Goal: Transaction & Acquisition: Book appointment/travel/reservation

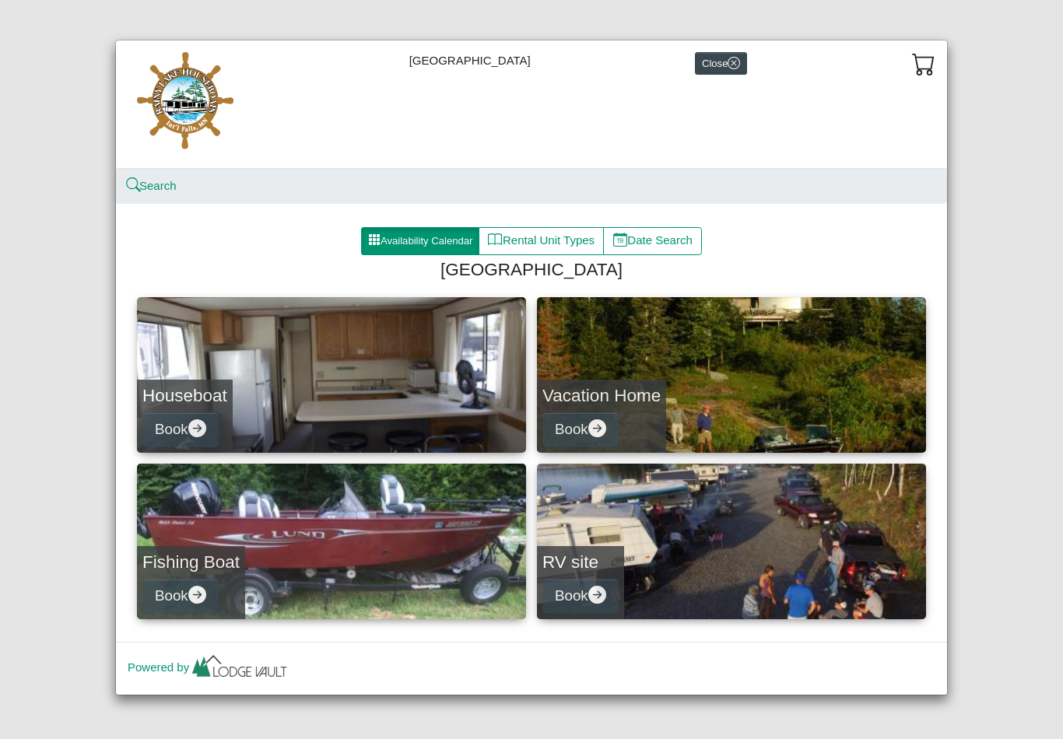
scroll to position [3, 0]
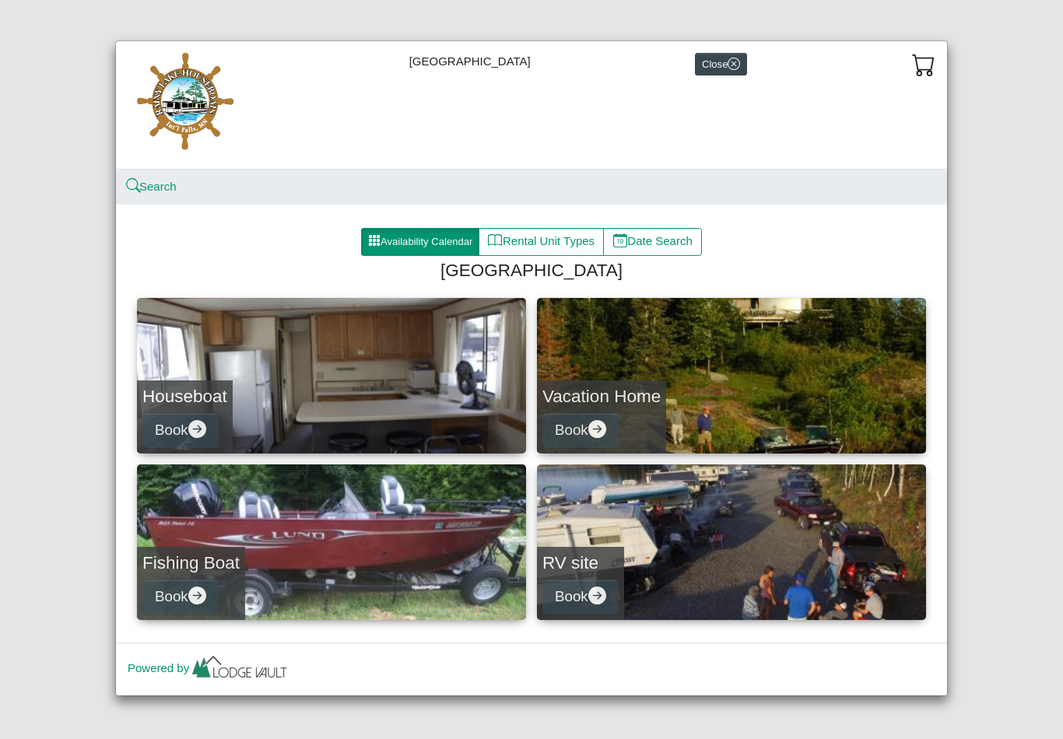
click at [414, 359] on link "Houseboat Book" at bounding box center [331, 376] width 389 height 156
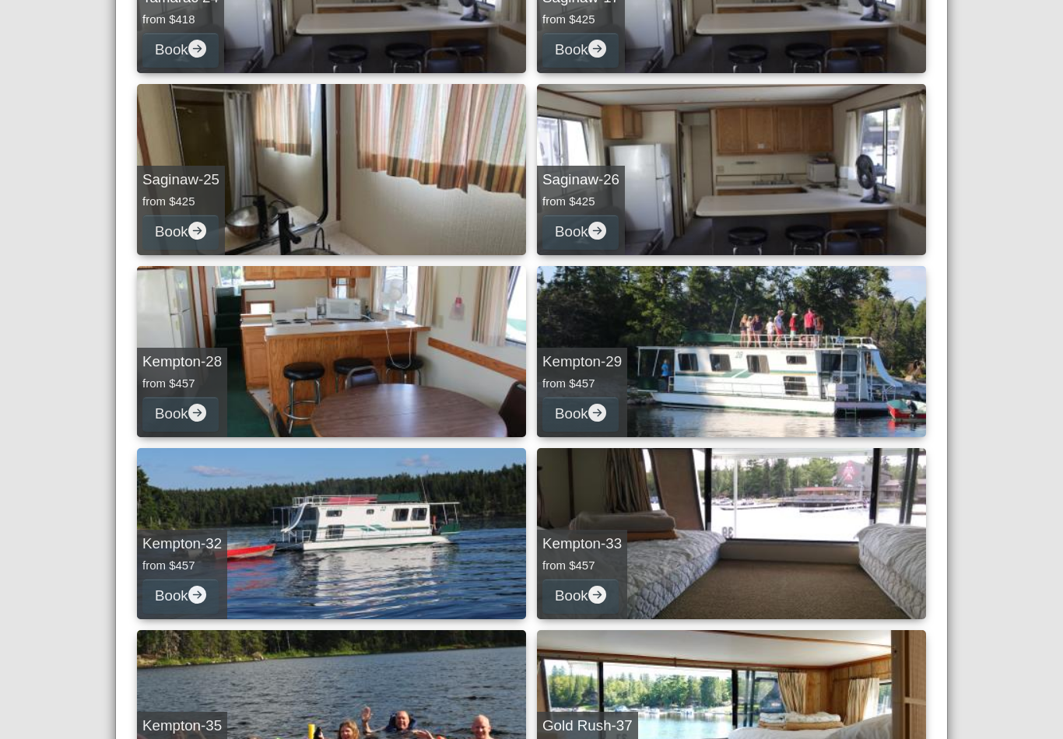
scroll to position [917, 0]
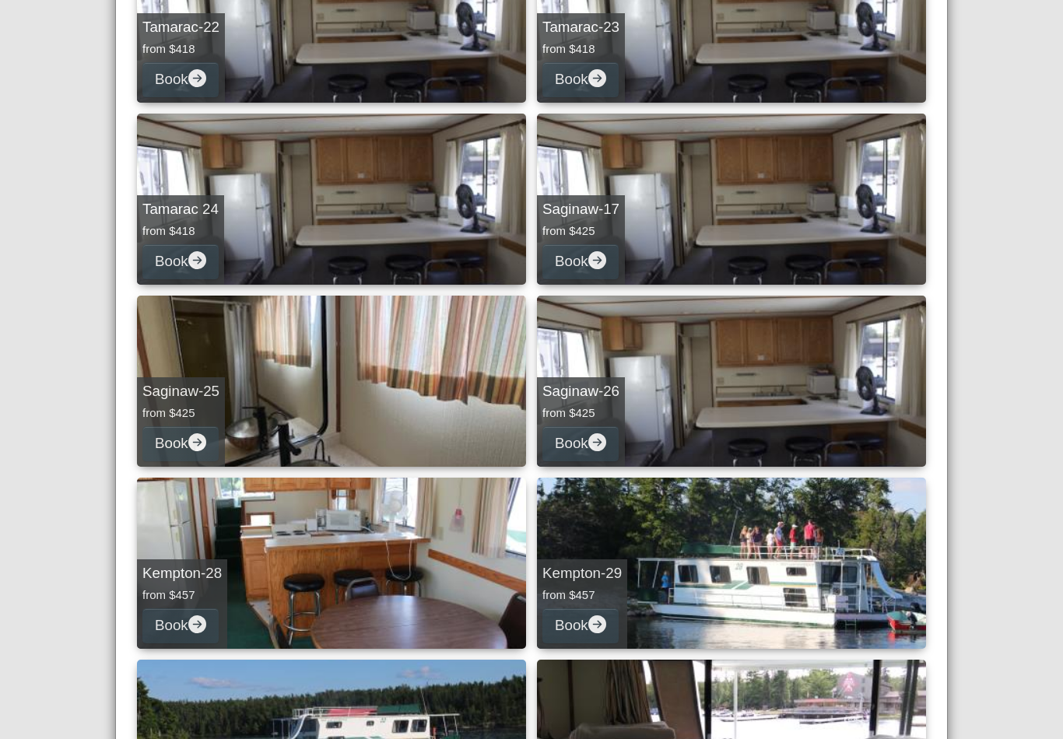
click at [797, 60] on link "Tamarac-23 from $418 Book" at bounding box center [731, 17] width 389 height 171
select select "*"
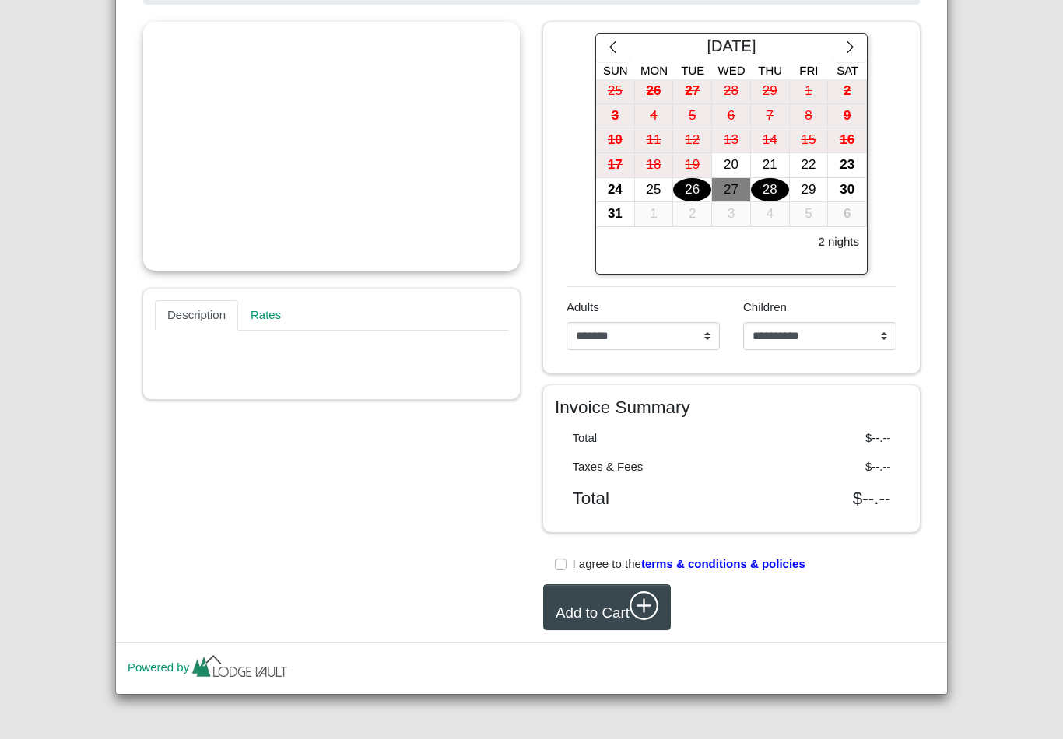
scroll to position [290, 0]
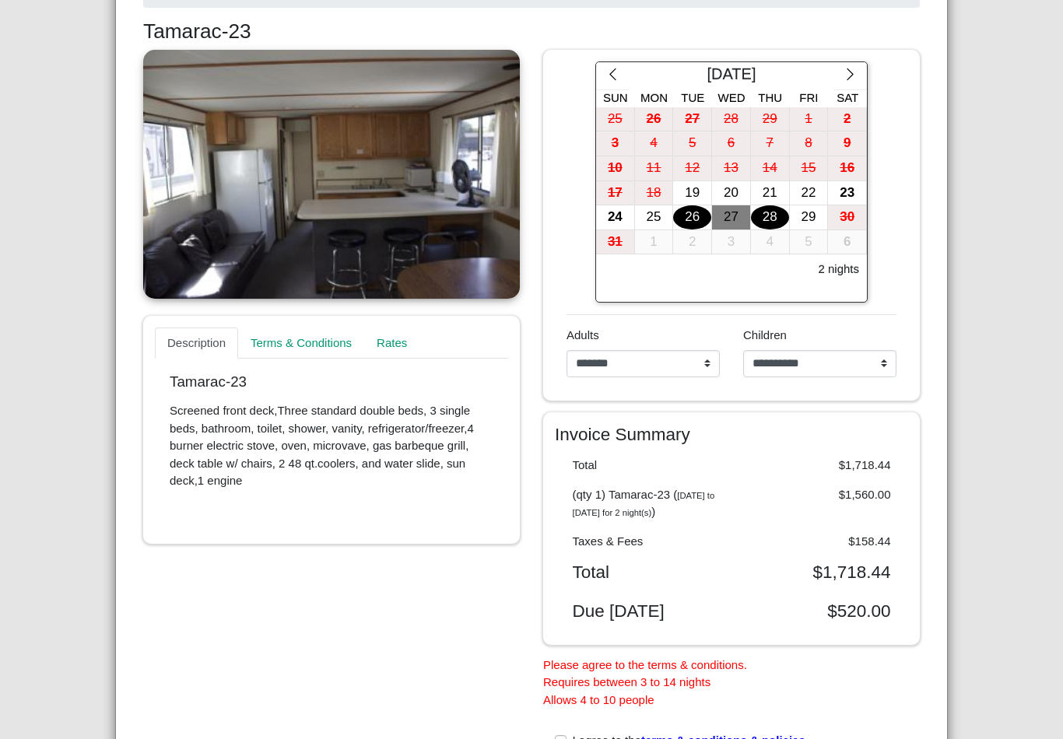
click at [853, 71] on icon "chevron right" at bounding box center [850, 74] width 15 height 15
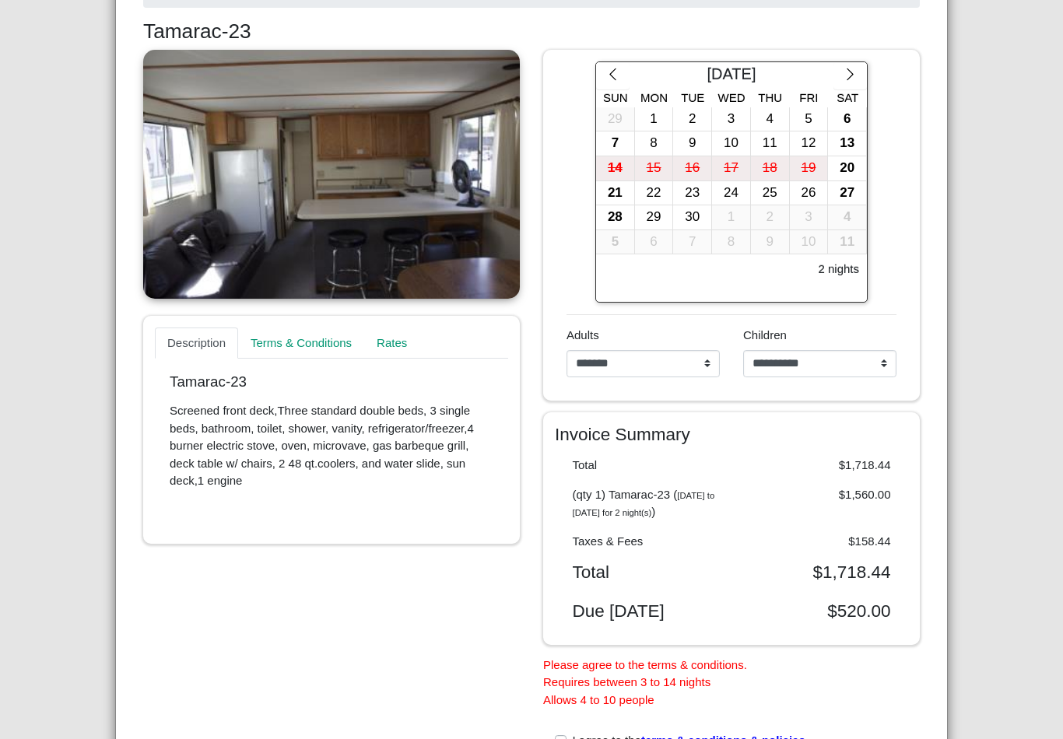
click at [855, 73] on icon "chevron right" at bounding box center [850, 74] width 15 height 15
click at [857, 70] on button "button" at bounding box center [849, 76] width 33 height 28
click at [855, 72] on icon "chevron right" at bounding box center [850, 74] width 15 height 15
click at [855, 68] on icon "chevron right" at bounding box center [850, 74] width 15 height 15
click at [860, 72] on button "button" at bounding box center [849, 76] width 33 height 28
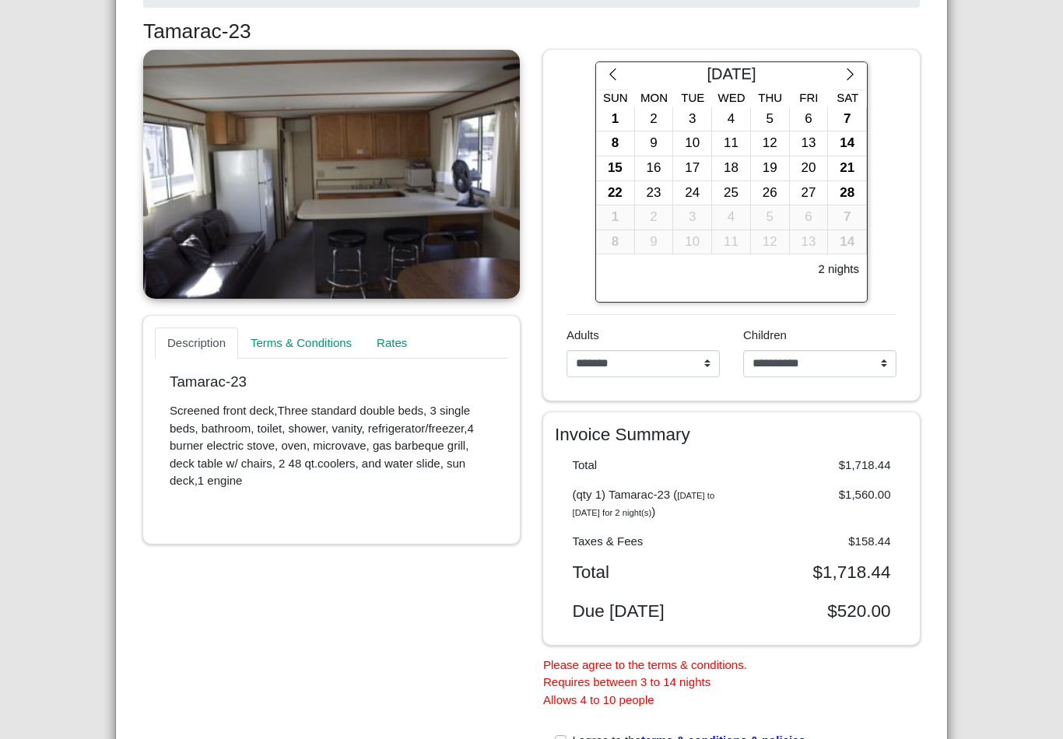
click at [850, 75] on icon "chevron right" at bounding box center [850, 74] width 15 height 15
click at [846, 70] on icon "chevron right" at bounding box center [850, 74] width 15 height 15
click at [850, 72] on icon "chevron right" at bounding box center [849, 74] width 6 height 12
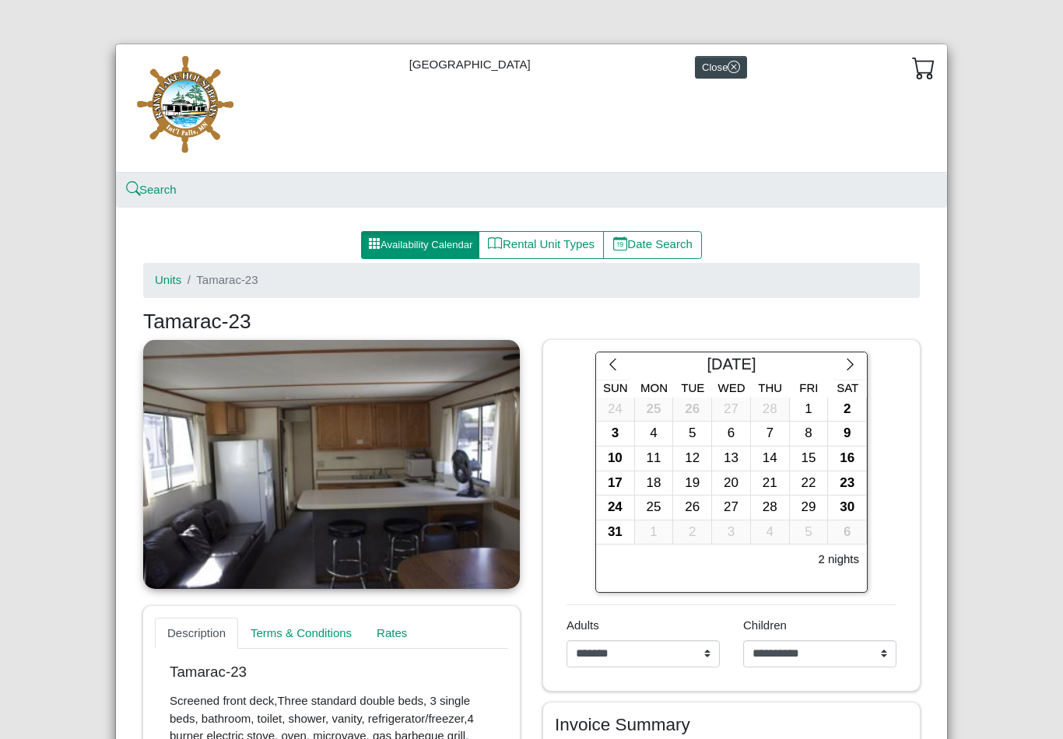
scroll to position [0, 0]
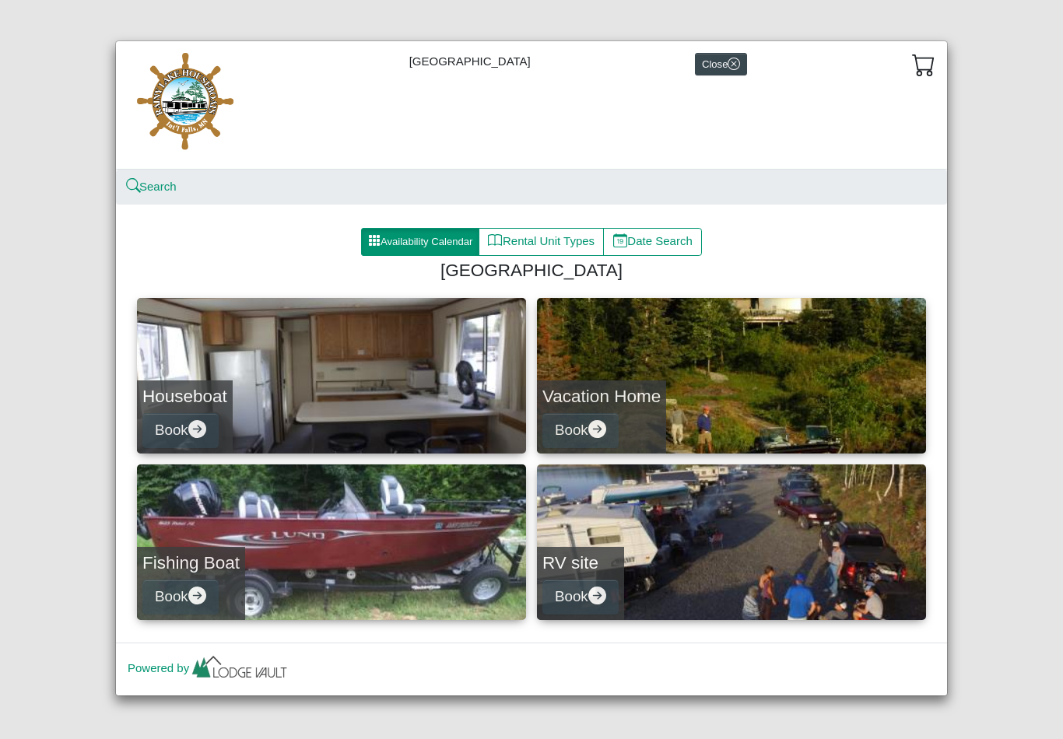
scroll to position [3, 0]
click at [320, 352] on link "Houseboat Book" at bounding box center [331, 376] width 389 height 156
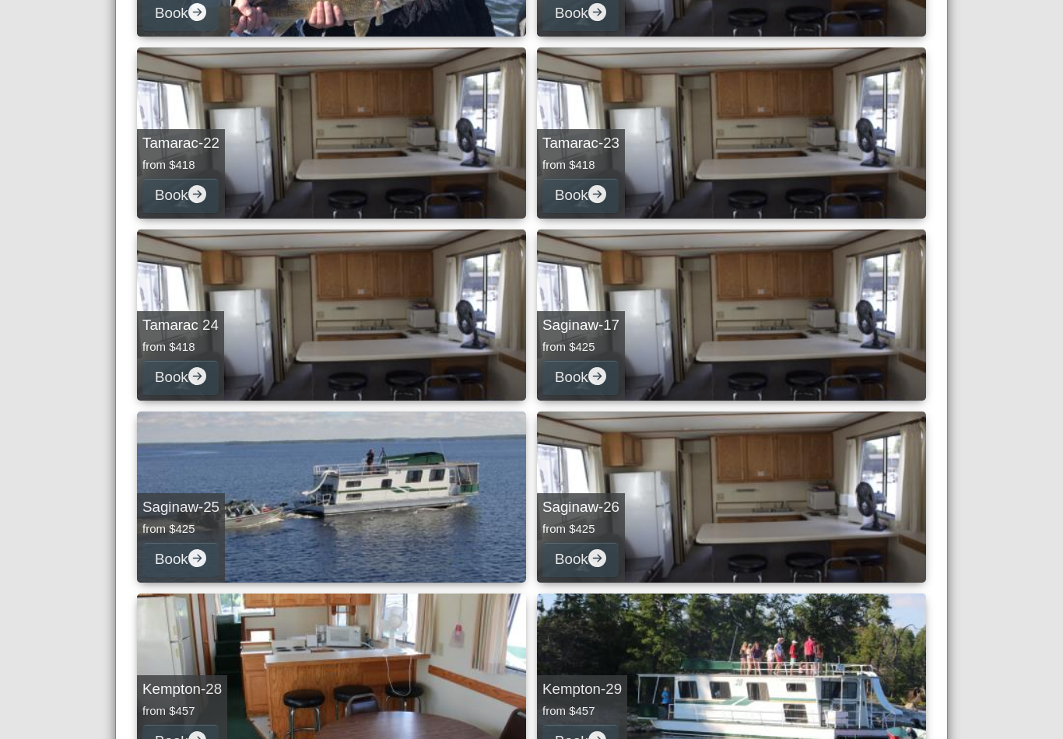
scroll to position [969, 0]
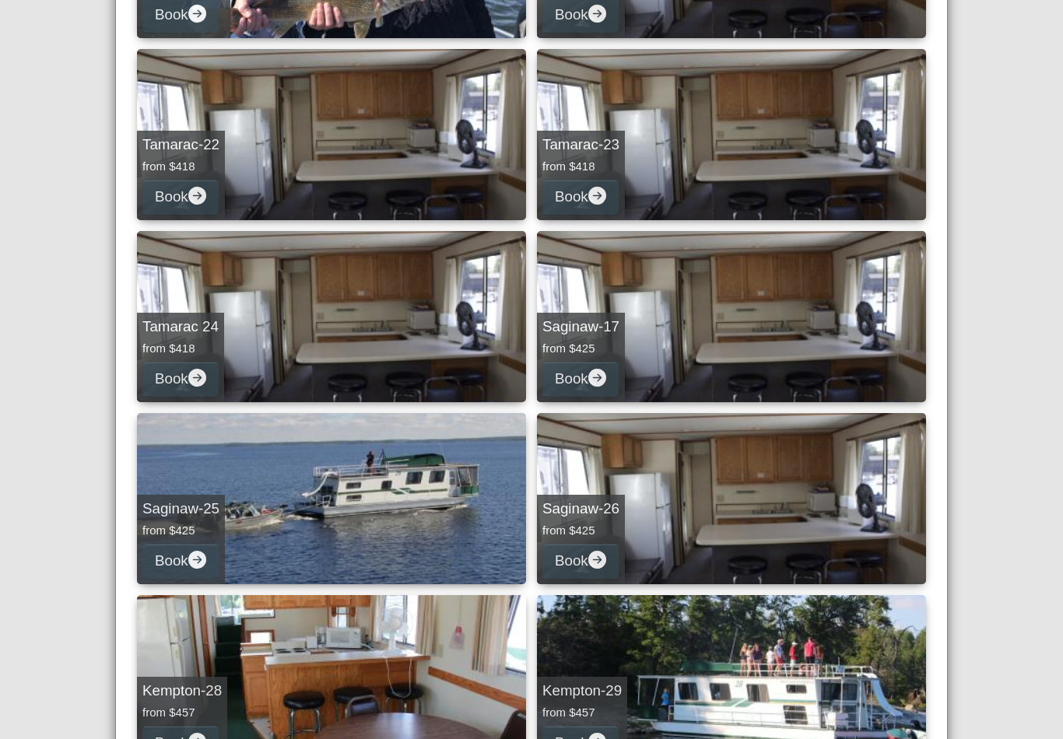
click at [356, 339] on link "Tamarac 24 from $418 Book" at bounding box center [331, 316] width 389 height 171
select select "*"
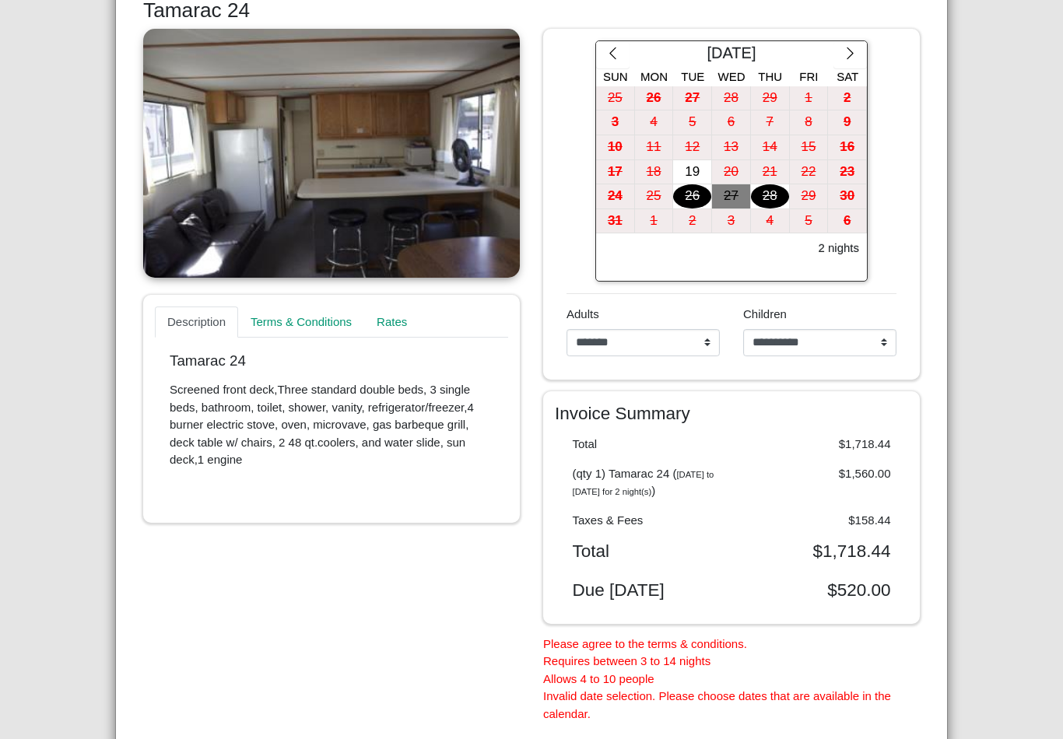
scroll to position [310, 0]
click at [858, 43] on button "button" at bounding box center [849, 56] width 33 height 28
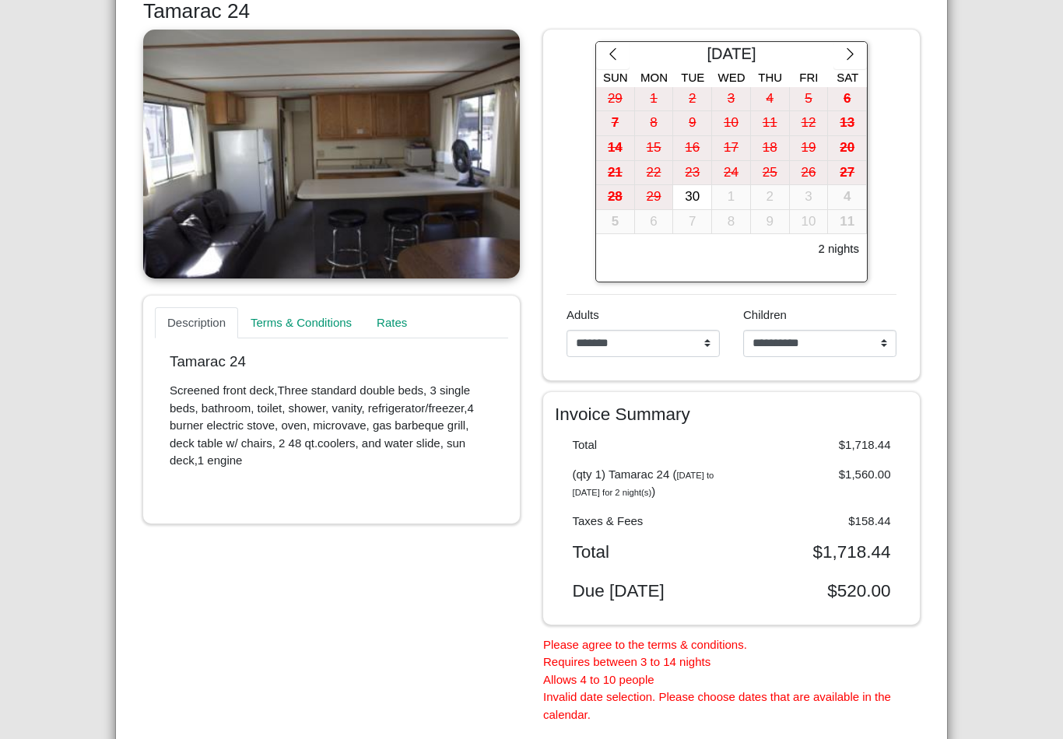
click at [865, 42] on button "button" at bounding box center [849, 56] width 33 height 28
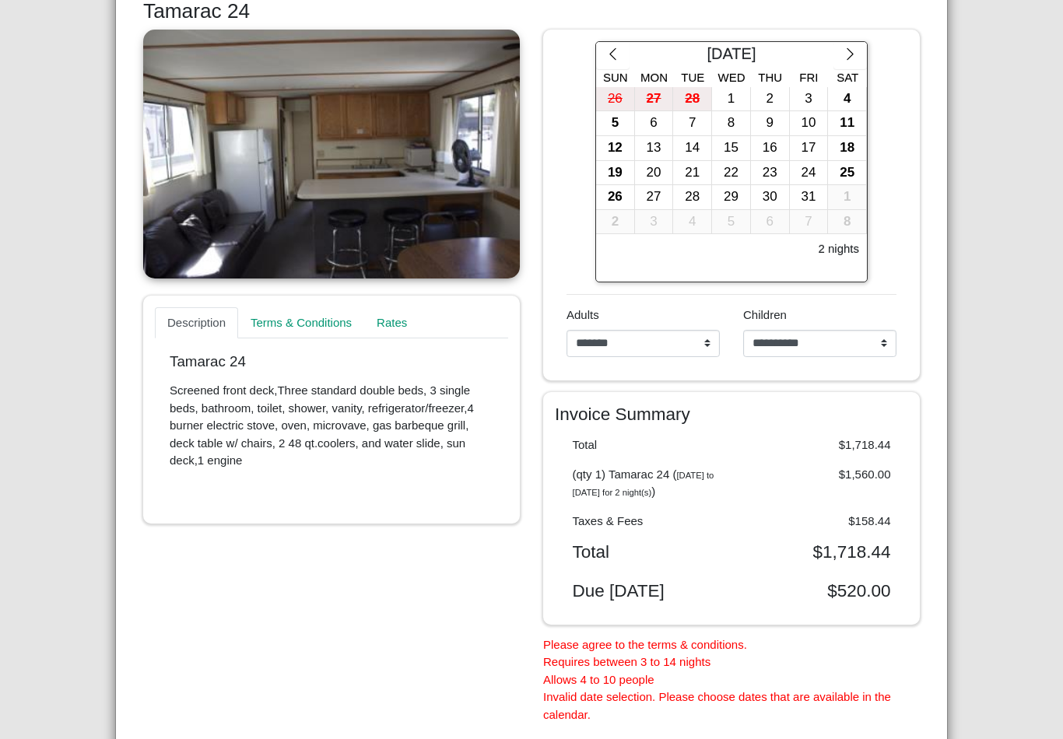
click at [857, 51] on icon "chevron right" at bounding box center [850, 54] width 15 height 15
click at [855, 50] on icon "chevron right" at bounding box center [850, 54] width 15 height 15
click at [850, 51] on icon "chevron right" at bounding box center [849, 54] width 6 height 12
click at [850, 53] on icon "chevron right" at bounding box center [850, 54] width 15 height 15
click at [849, 57] on icon "chevron right" at bounding box center [849, 54] width 6 height 12
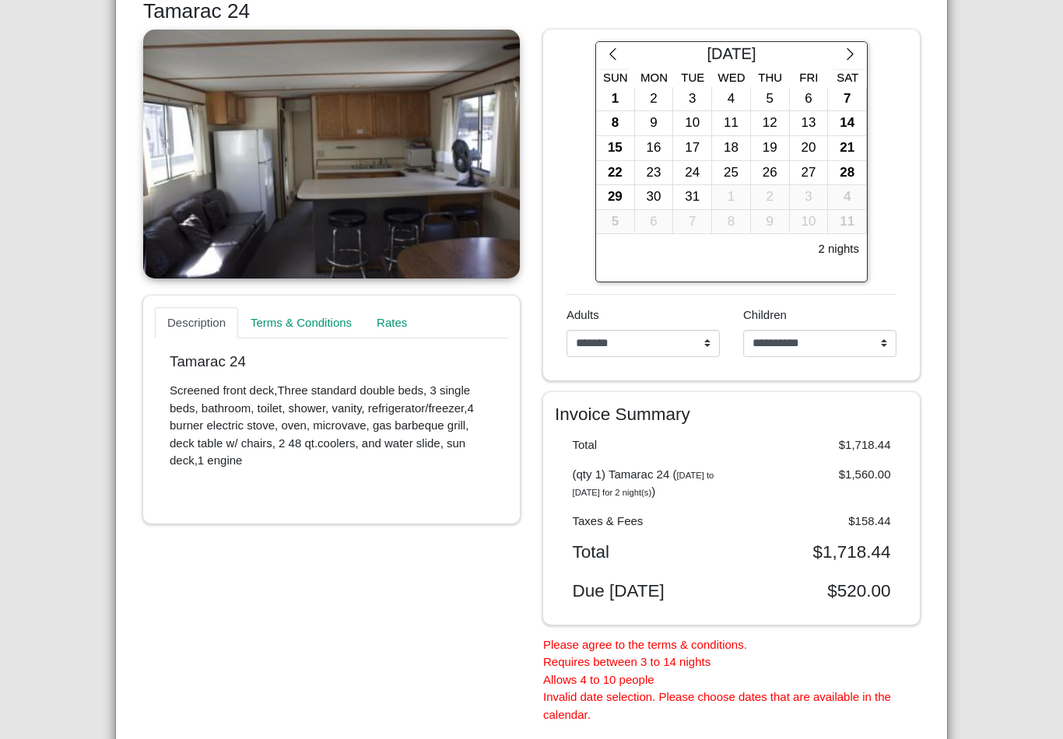
click at [849, 53] on icon "chevron right" at bounding box center [850, 54] width 15 height 15
click at [848, 56] on icon "chevron right" at bounding box center [850, 54] width 15 height 15
click at [625, 189] on div "24" at bounding box center [615, 197] width 38 height 24
click at [734, 188] on div "27" at bounding box center [731, 197] width 38 height 24
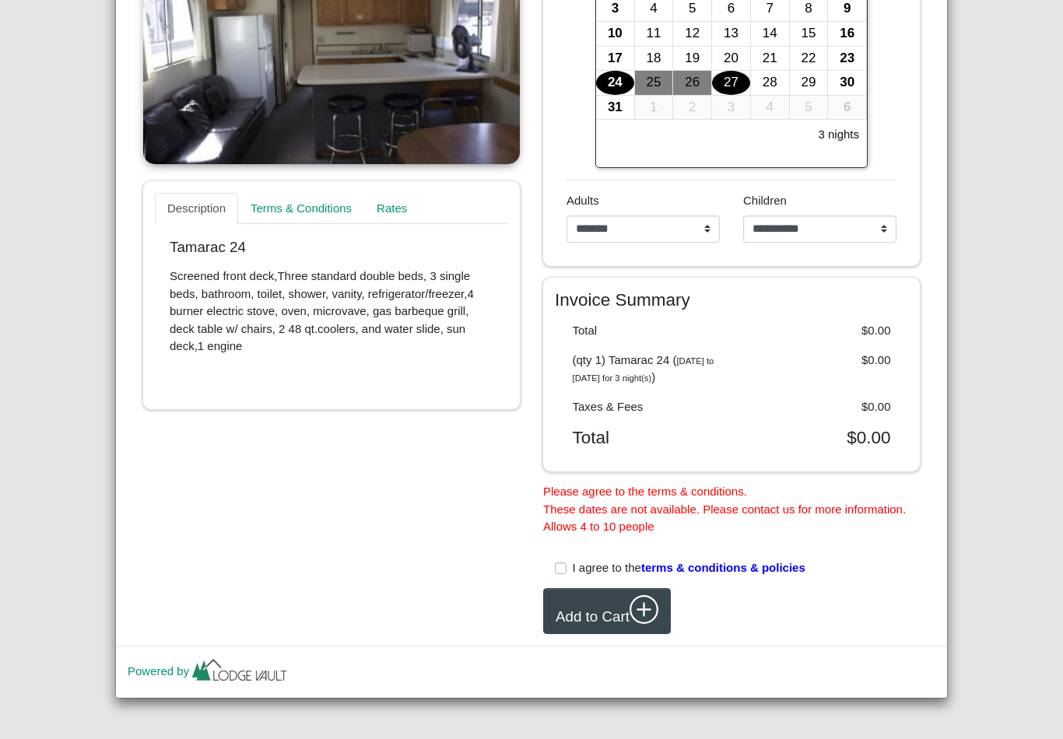
scroll to position [426, 0]
click at [851, 215] on select "**********" at bounding box center [819, 229] width 153 height 28
select select "*"
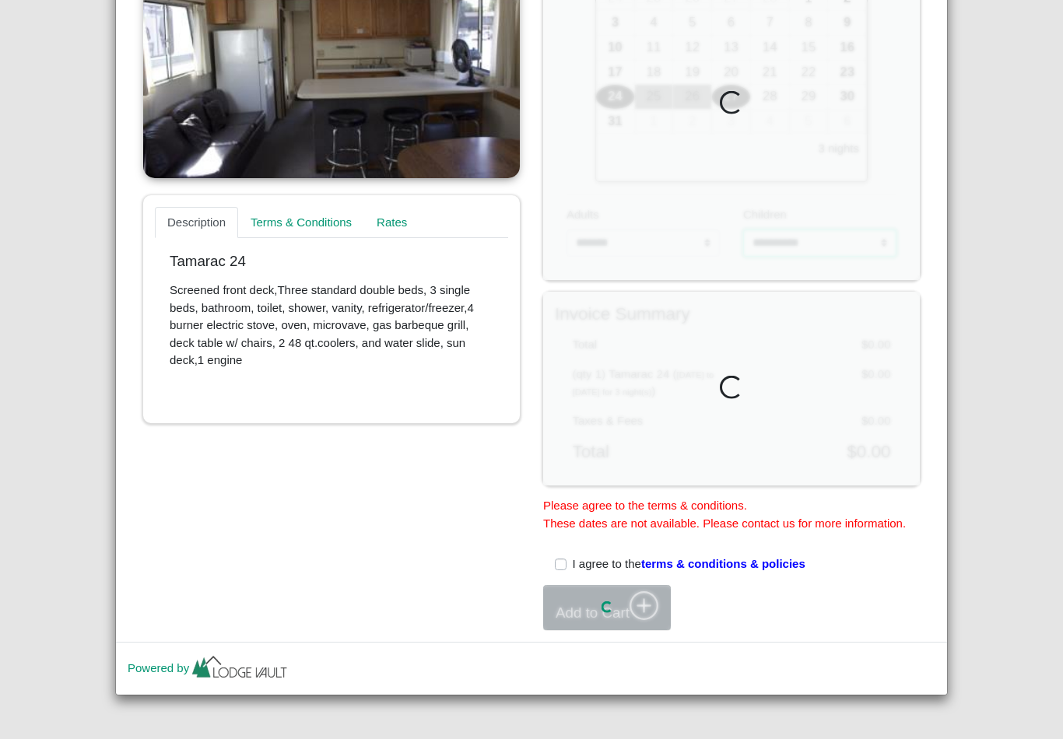
scroll to position [423, 0]
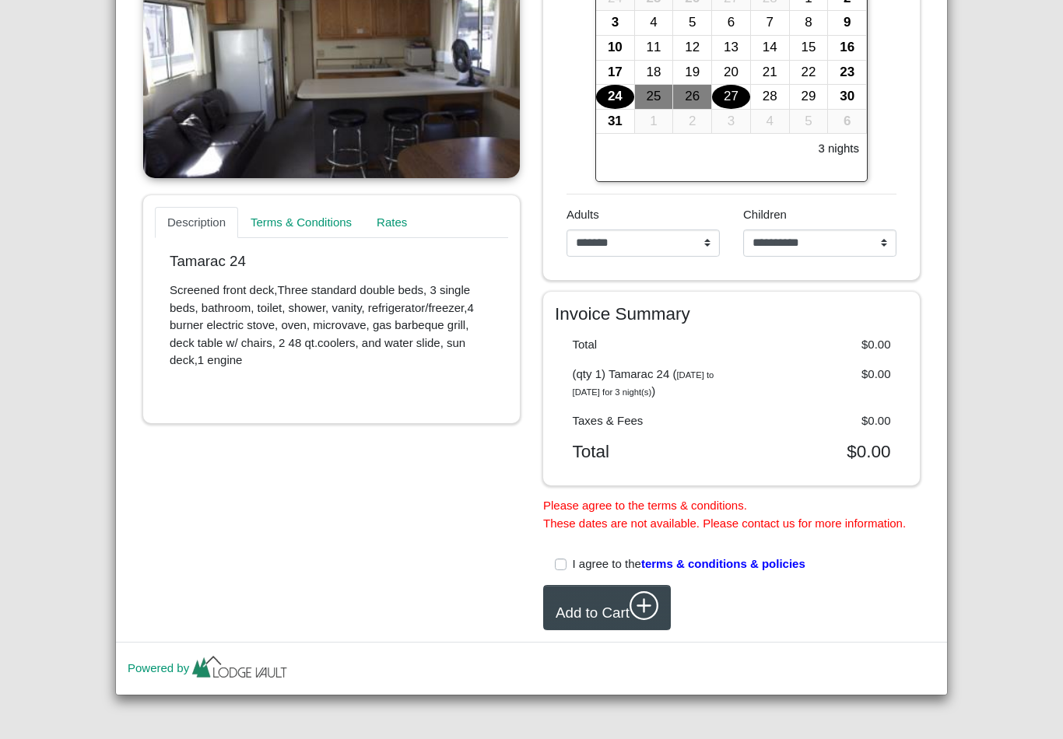
click at [573, 565] on label "I agree to the terms & conditions & policies" at bounding box center [689, 565] width 233 height 18
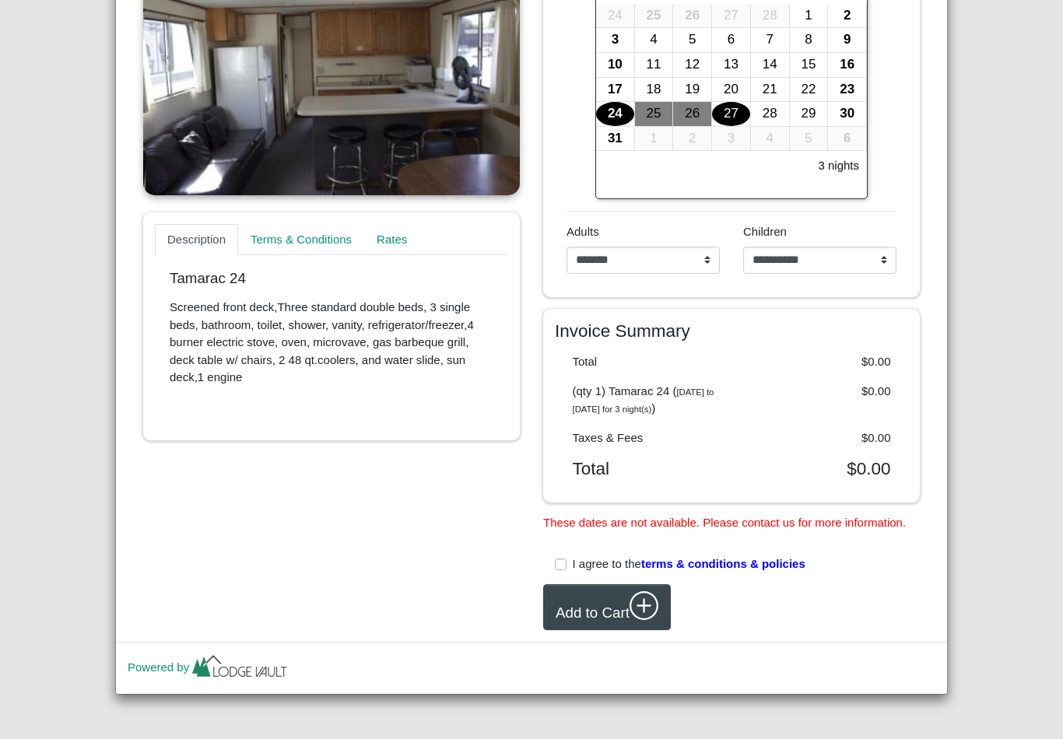
scroll to position [406, 0]
click at [629, 601] on button "Add to Cart" at bounding box center [607, 607] width 128 height 46
click at [646, 615] on icon "plus circle" at bounding box center [644, 606] width 30 height 30
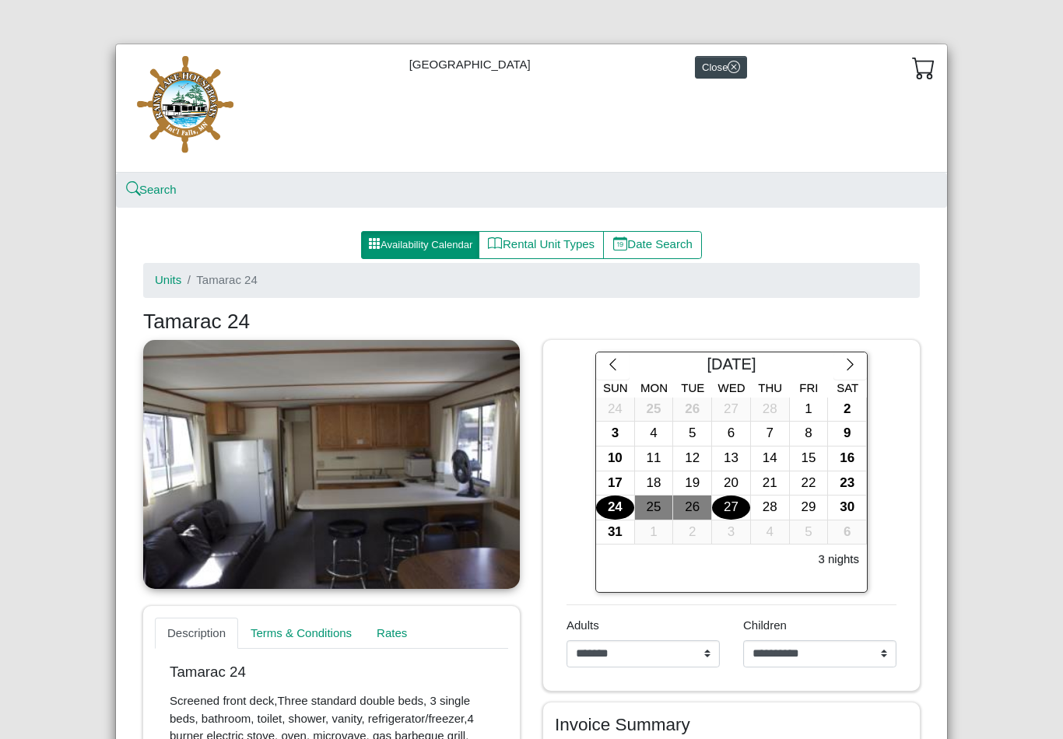
scroll to position [0, 0]
